Goal: Task Accomplishment & Management: Use online tool/utility

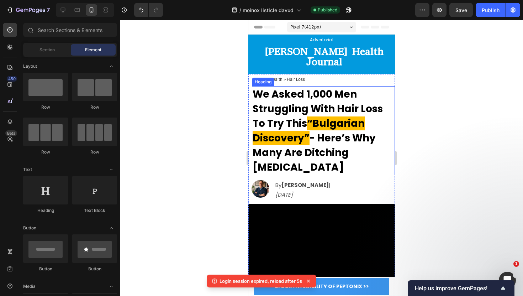
scroll to position [0, 0]
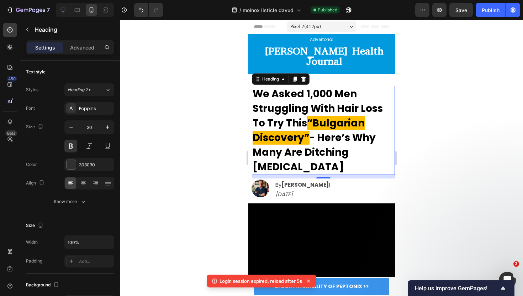
click at [312, 105] on span "We Asked 1,000 Men Struggling With Hair Loss To Try This" at bounding box center [317, 108] width 130 height 43
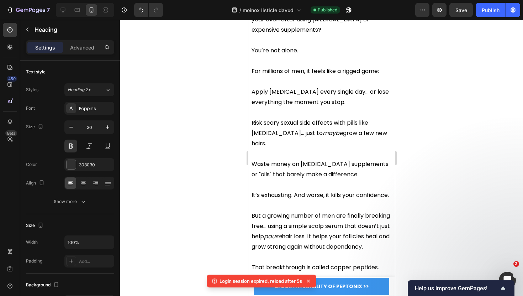
scroll to position [379, 0]
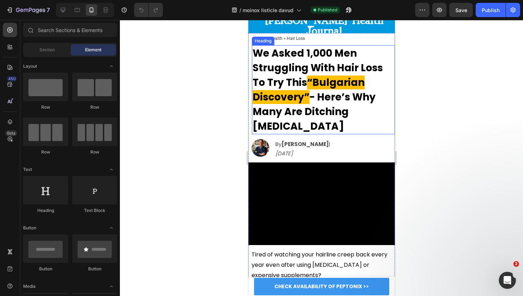
scroll to position [25, 0]
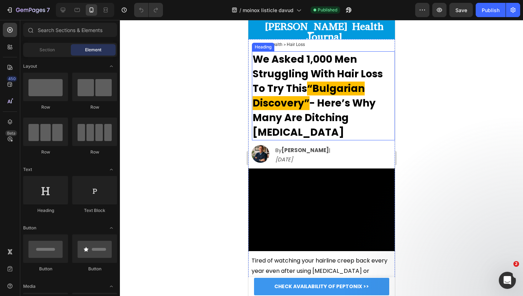
click at [313, 188] on video at bounding box center [321, 209] width 147 height 83
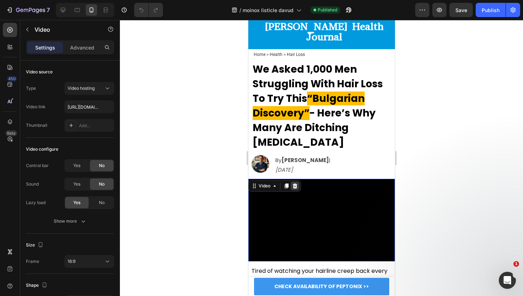
click at [294, 182] on div at bounding box center [295, 186] width 9 height 9
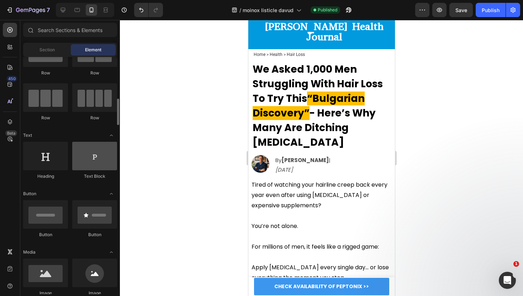
scroll to position [91, 0]
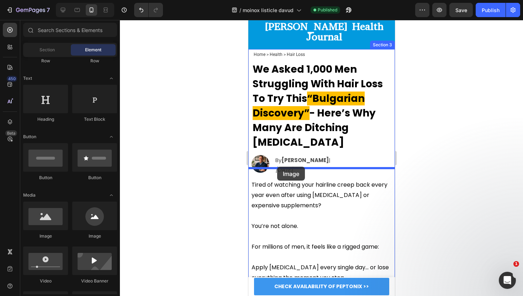
drag, startPoint x: 307, startPoint y: 227, endPoint x: 277, endPoint y: 167, distance: 67.8
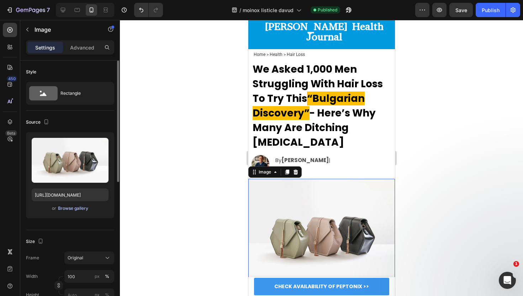
click at [70, 208] on div "Browse gallery" at bounding box center [73, 208] width 30 height 6
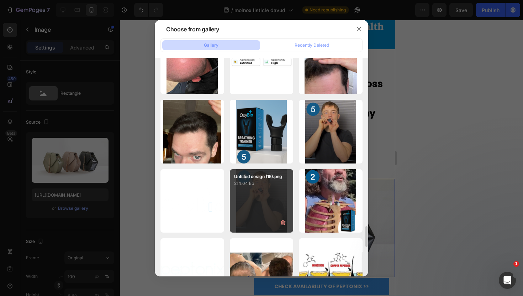
scroll to position [1885, 0]
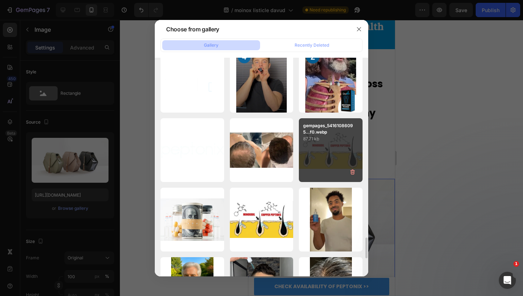
click at [322, 146] on div "gempages_54161086095...f0.webp 87.71 kb" at bounding box center [331, 150] width 64 height 64
type input "https://cdn.shopify.com/s/files/1/0861/8678/7146/files/gempages_541610860959761…"
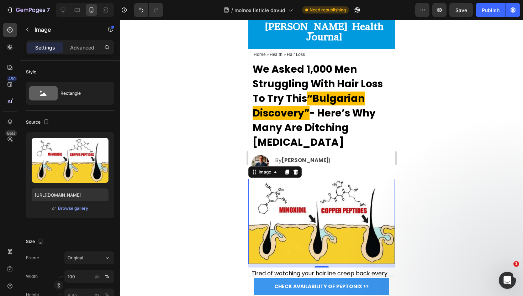
click at [435, 151] on div at bounding box center [321, 158] width 403 height 276
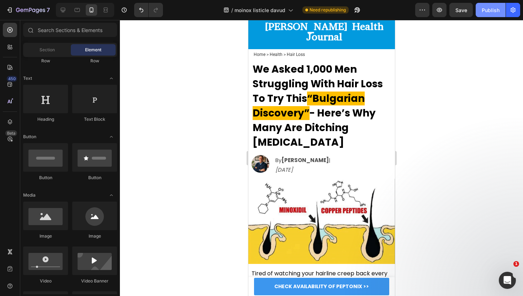
click at [495, 10] on div "Publish" at bounding box center [491, 9] width 18 height 7
click at [489, 13] on button "Publish" at bounding box center [491, 10] width 30 height 14
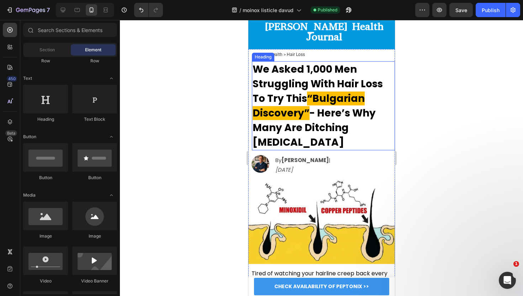
click at [323, 91] on span "“Bulgarian Discovery”" at bounding box center [308, 105] width 112 height 28
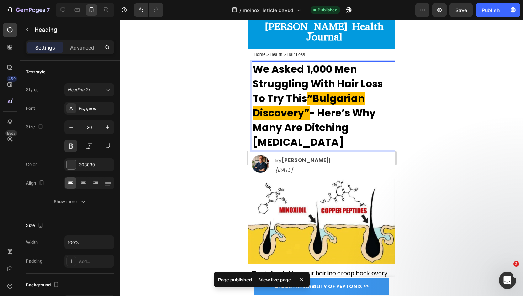
click at [318, 91] on span "“Bulgarian Discovery”" at bounding box center [308, 105] width 112 height 28
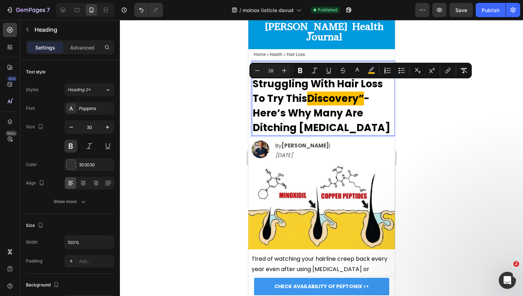
drag, startPoint x: 365, startPoint y: 89, endPoint x: 312, endPoint y: 90, distance: 52.3
click at [312, 91] on span "Discovery”" at bounding box center [335, 98] width 57 height 14
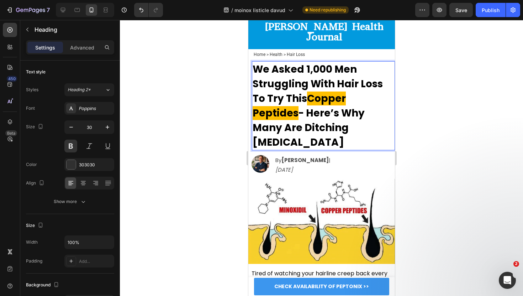
click at [301, 119] on span "- Here’s Why Many Are Ditching Minoxidil" at bounding box center [308, 127] width 112 height 43
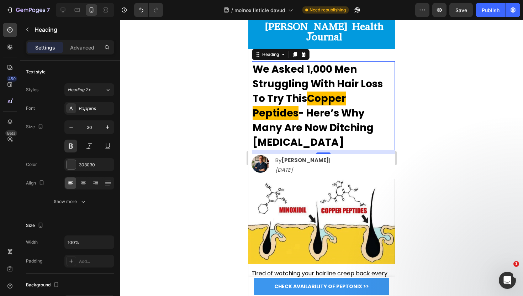
click at [425, 113] on div at bounding box center [321, 158] width 403 height 276
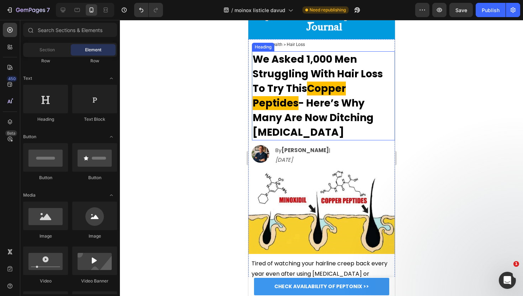
scroll to position [0, 0]
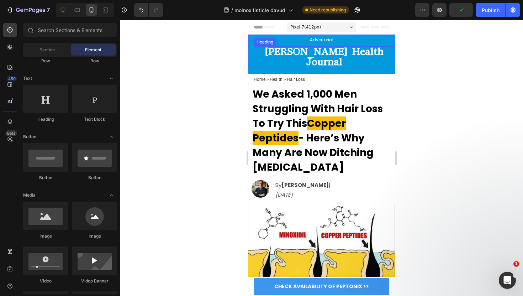
click at [365, 52] on strong "Preston's Health Journal" at bounding box center [324, 57] width 119 height 24
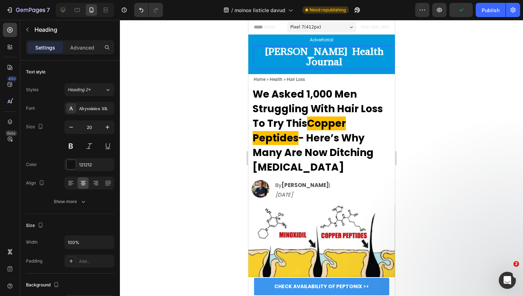
click at [360, 52] on strong "Preston's Health Journal" at bounding box center [324, 57] width 119 height 24
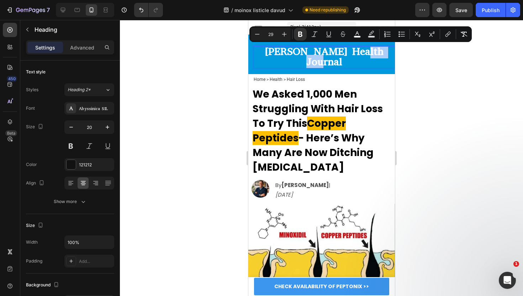
click at [221, 61] on div at bounding box center [321, 158] width 403 height 276
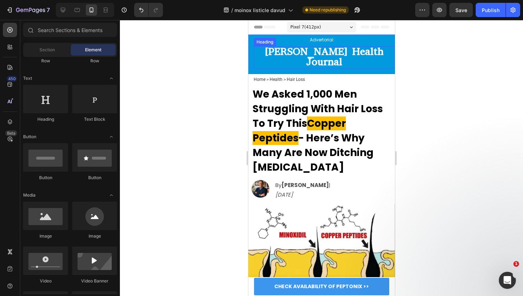
click at [350, 51] on strong "Preston's Health Journal" at bounding box center [324, 57] width 119 height 24
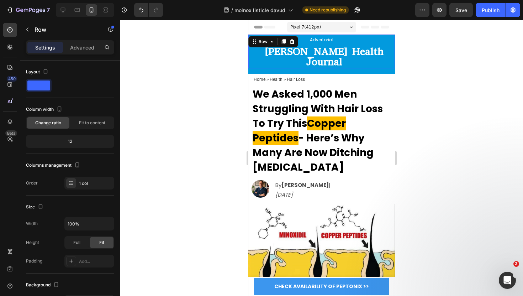
click at [251, 53] on div "Advertorial Text Block ⁠⁠⁠⁠⁠⁠⁠ Preston's Health Journal Heading" at bounding box center [321, 52] width 147 height 34
click at [293, 42] on icon at bounding box center [292, 41] width 5 height 5
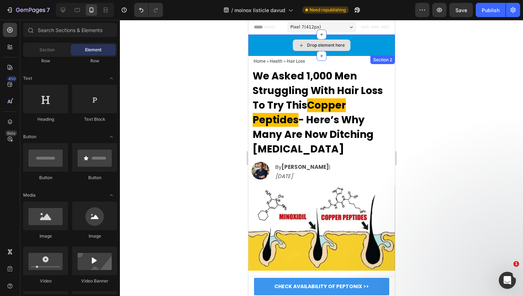
click at [275, 40] on div "Drop element here" at bounding box center [321, 45] width 147 height 21
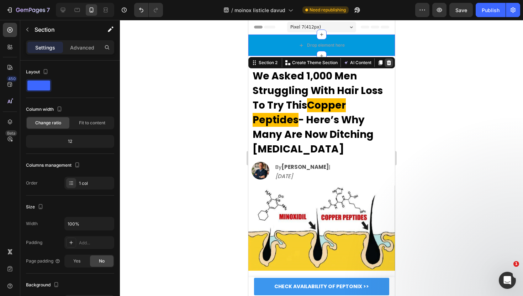
click at [390, 61] on icon at bounding box center [389, 62] width 5 height 5
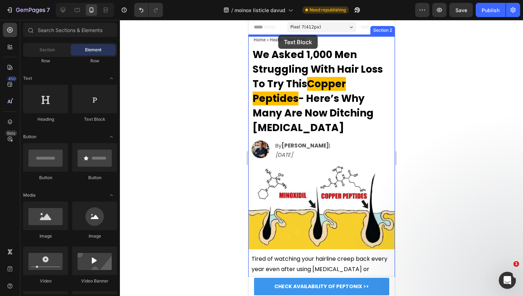
drag, startPoint x: 332, startPoint y: 115, endPoint x: 277, endPoint y: 36, distance: 96.6
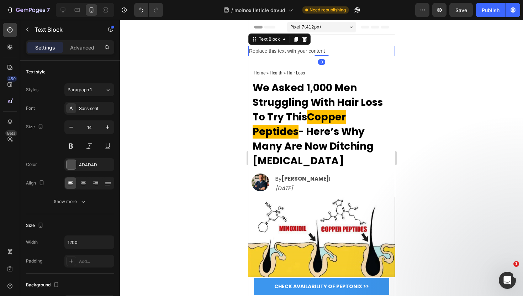
click at [282, 48] on div "Replace this text with your content" at bounding box center [321, 51] width 147 height 10
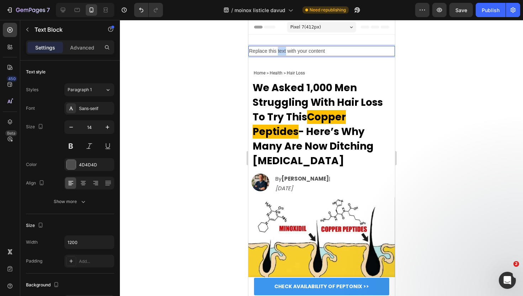
click at [282, 48] on p "Replace this text with your content" at bounding box center [321, 51] width 145 height 9
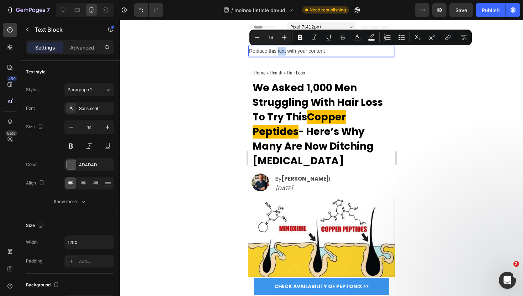
click at [282, 48] on p "Replace this text with your content" at bounding box center [321, 51] width 145 height 9
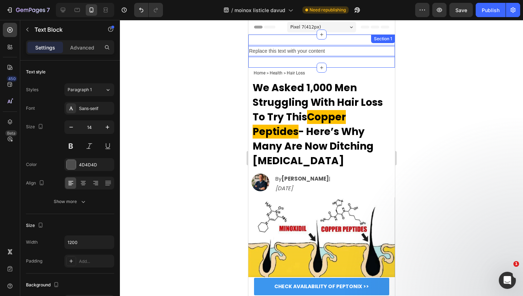
click at [315, 67] on div "Replace this text with your content Text Block 0 Section 1" at bounding box center [321, 51] width 147 height 33
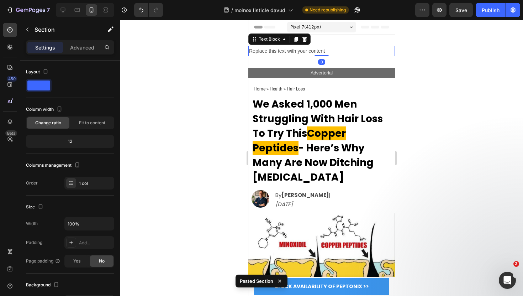
click at [339, 47] on p "Replace this text with your content" at bounding box center [321, 51] width 145 height 9
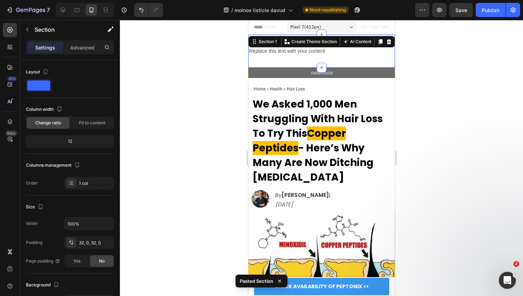
click at [348, 38] on div "Replace this text with your content Text Block Section 1 You can create reusabl…" at bounding box center [321, 51] width 147 height 33
click at [392, 41] on div at bounding box center [388, 41] width 9 height 9
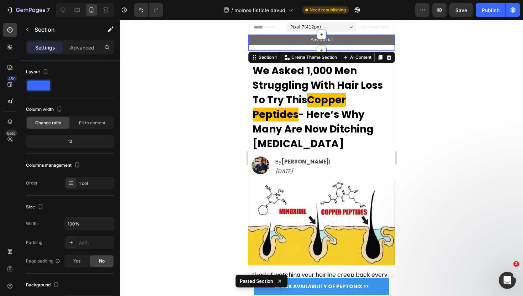
click at [292, 49] on div "Advertorial Text Block Row Row" at bounding box center [321, 43] width 147 height 16
click at [85, 51] on div "Advanced" at bounding box center [82, 47] width 36 height 11
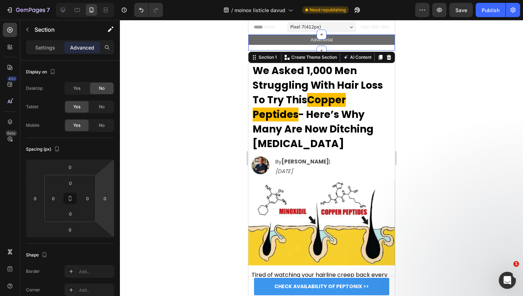
click at [187, 114] on div at bounding box center [321, 158] width 403 height 276
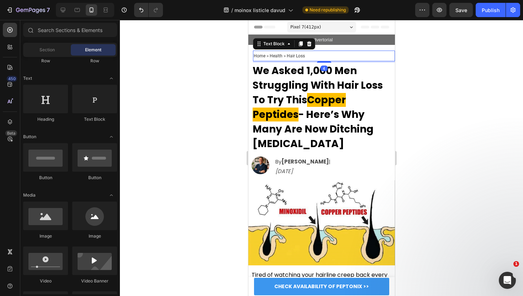
click at [263, 58] on span "Home > ﻿Health > Hair Loss" at bounding box center [278, 55] width 51 height 5
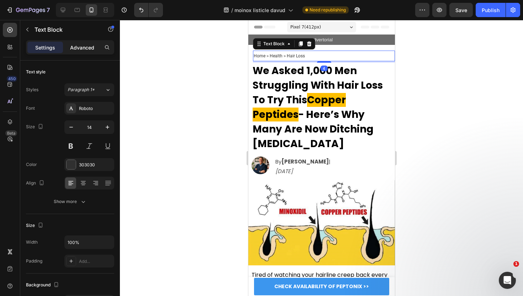
click at [79, 52] on div "Advanced" at bounding box center [82, 47] width 36 height 11
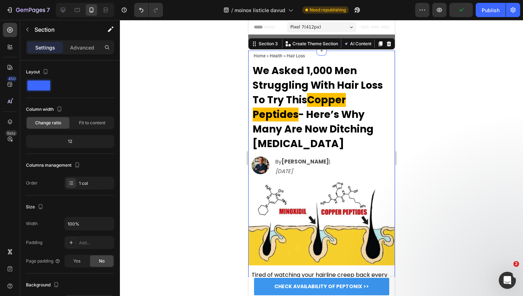
click at [250, 54] on div "Home > ﻿Health > Hair Loss Text Block ⁠⁠⁠⁠⁠⁠⁠ We Asked 1,000 Men Struggling Wit…" at bounding box center [321, 297] width 147 height 493
click at [74, 51] on p "Advanced" at bounding box center [82, 47] width 24 height 7
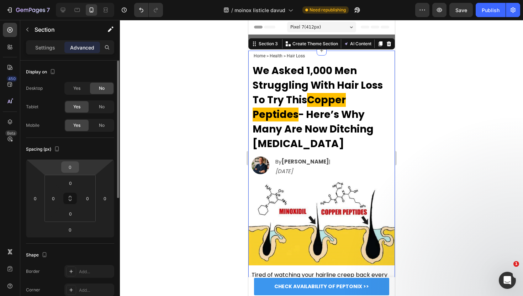
click at [72, 168] on input "0" at bounding box center [70, 167] width 14 height 11
type input "-3"
type input "-5"
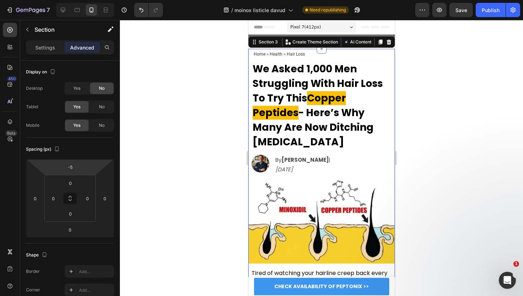
click at [166, 155] on div at bounding box center [321, 158] width 403 height 276
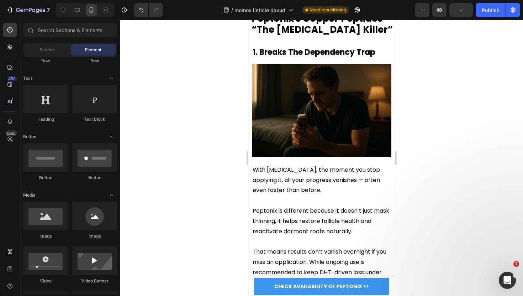
scroll to position [1062, 0]
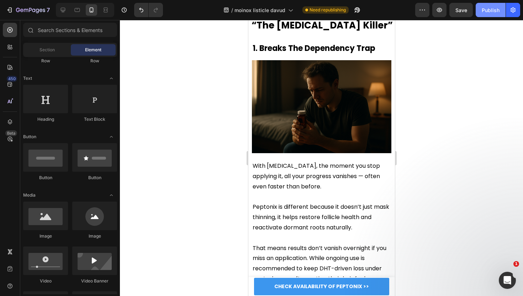
click at [492, 5] on button "Publish" at bounding box center [491, 10] width 30 height 14
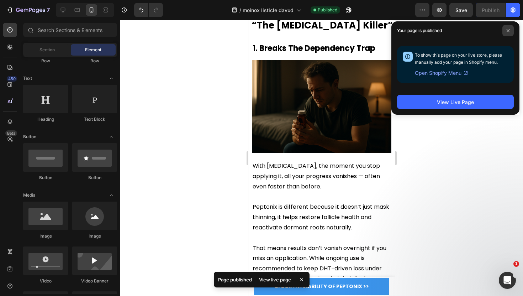
click at [509, 29] on icon at bounding box center [508, 30] width 3 height 3
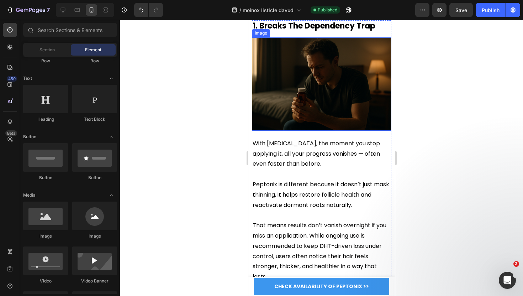
scroll to position [1218, 0]
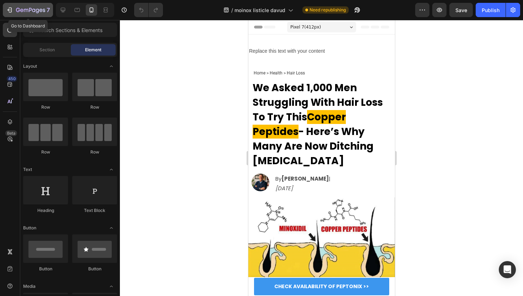
click at [30, 13] on icon "button" at bounding box center [30, 10] width 29 height 6
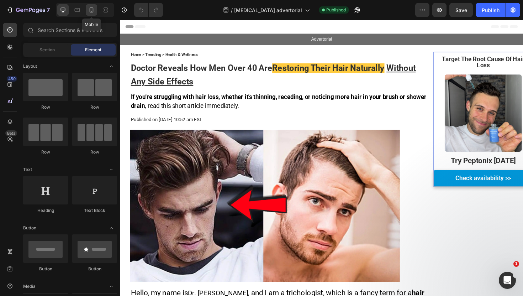
click at [92, 7] on icon at bounding box center [92, 9] width 4 height 5
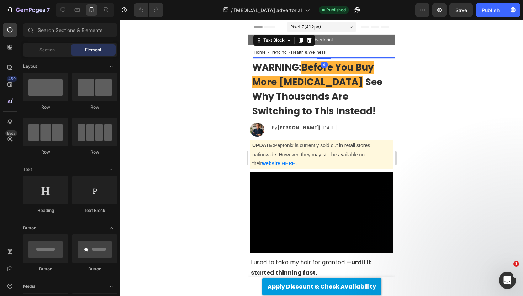
click at [291, 50] on span "Home > Trending > ﻿Health & Wellness" at bounding box center [289, 52] width 72 height 5
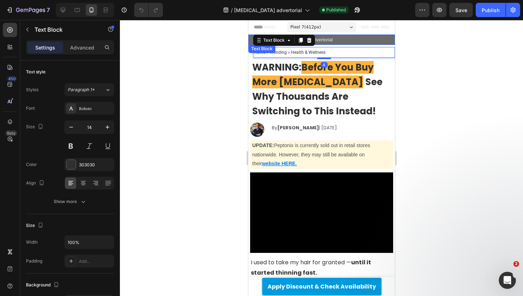
click at [330, 45] on div "Advertorial" at bounding box center [321, 40] width 147 height 10
